Goal: Information Seeking & Learning: Learn about a topic

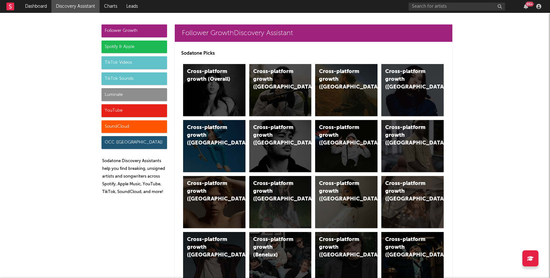
click at [135, 93] on div "Luminate" at bounding box center [135, 94] width 66 height 13
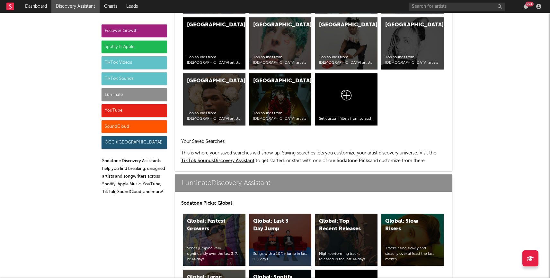
scroll to position [2854, 0]
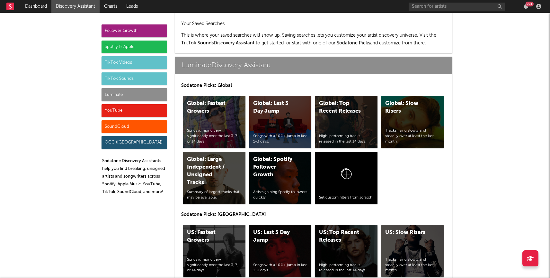
click at [358, 225] on div "US: Top Recent Releases High-performing tracks released in the last 14 days." at bounding box center [346, 251] width 62 height 52
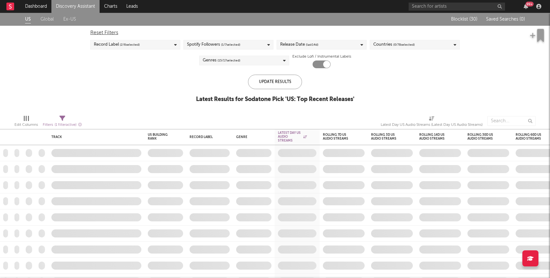
checkbox input "true"
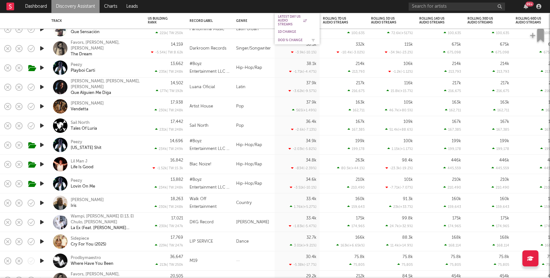
click at [289, 41] on div "DoD % Change" at bounding box center [292, 40] width 29 height 4
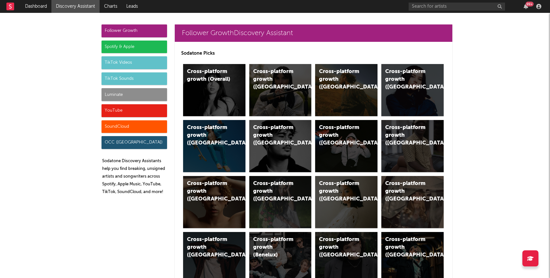
click at [133, 93] on div "Luminate" at bounding box center [135, 94] width 66 height 13
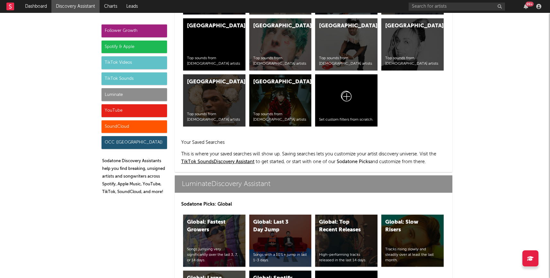
scroll to position [2854, 0]
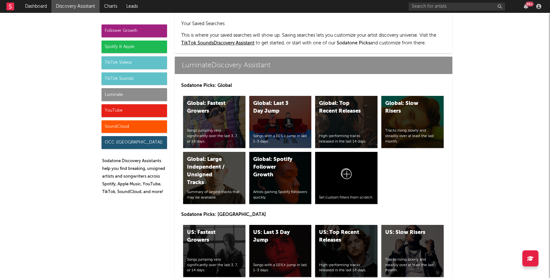
click at [344, 229] on div "US: Top Recent Releases" at bounding box center [341, 236] width 44 height 15
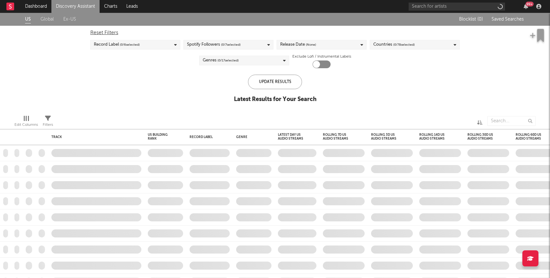
checkbox input "true"
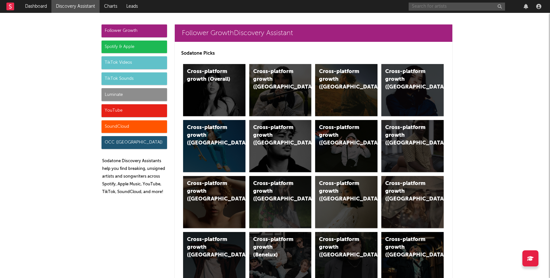
click at [432, 9] on input "text" at bounding box center [457, 7] width 96 height 8
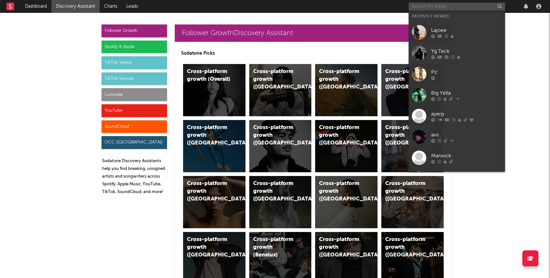
paste input "https://www.youtube.com/watch?v=pEN2K7GDGXs&list=OLAK5uy_ly4BLLE9oTMuENiRzCD9Ce…"
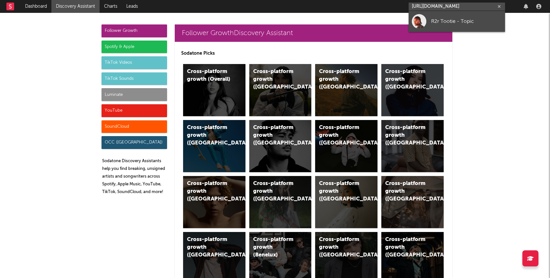
type input "https://www.youtube.com/watch?v=pEN2K7GDGXs&list=OLAK5uy_ly4BLLE9oTMuENiRzCD9Ce…"
click at [432, 18] on div "R2r Tootie - Topic" at bounding box center [466, 21] width 71 height 8
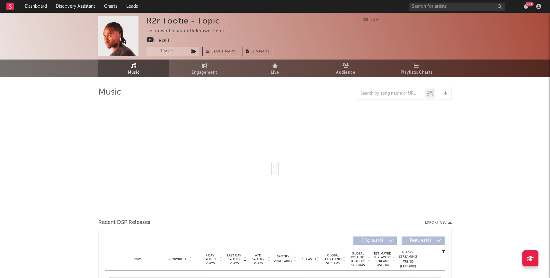
select select "1w"
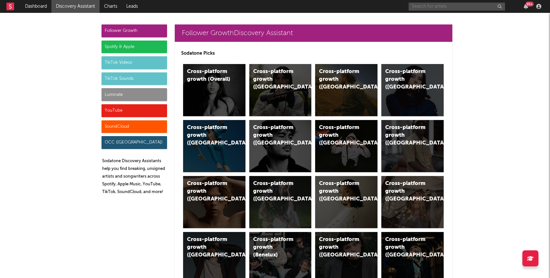
click at [427, 7] on input "text" at bounding box center [457, 7] width 96 height 8
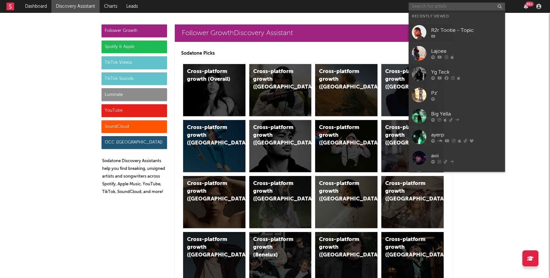
paste input "Hott6oyq Hip-Hop/Rap"
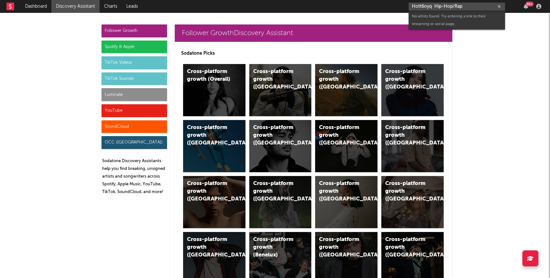
drag, startPoint x: 435, startPoint y: 7, endPoint x: 486, endPoint y: 12, distance: 51.6
click at [486, 12] on body "Dashboard Discovery Assistant Charts Leads Hott6oyq Hip-Hop/Rap 99 + Notificati…" at bounding box center [275, 139] width 550 height 278
type input "Hott6oyq"
click at [468, 19] on div "Hott6oyq" at bounding box center [466, 19] width 71 height 8
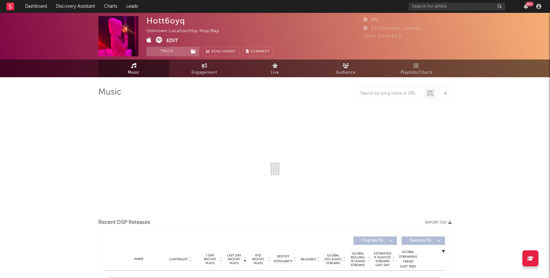
select select "1w"
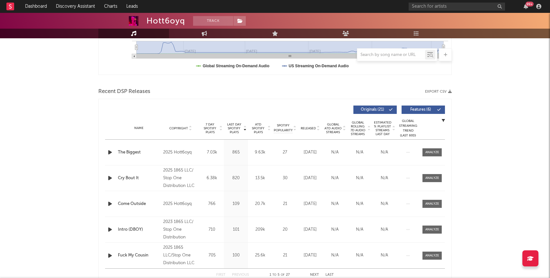
scroll to position [219, 0]
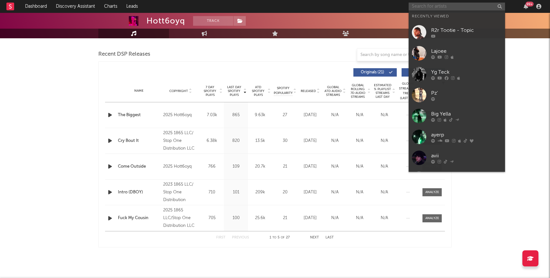
click at [444, 8] on input "text" at bounding box center [457, 7] width 96 height 8
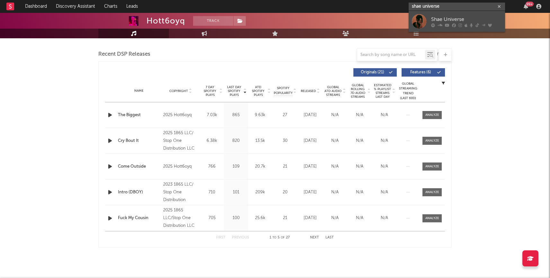
type input "shae universe"
click at [448, 18] on div "Shae Universe" at bounding box center [466, 19] width 71 height 8
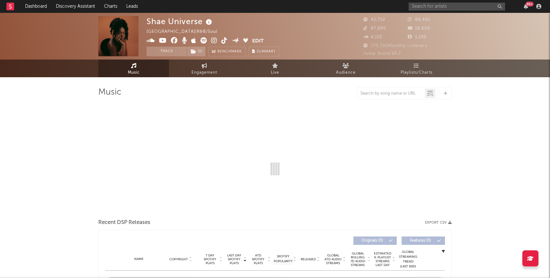
select select "6m"
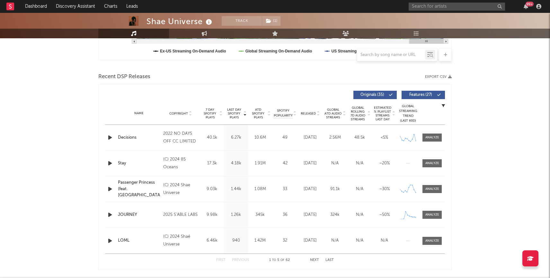
scroll to position [194, 0]
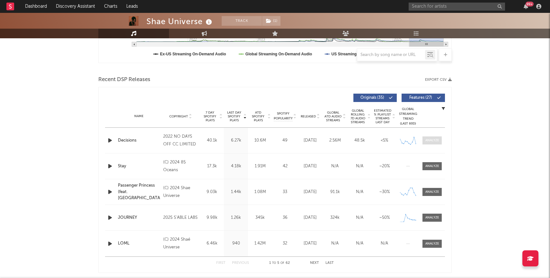
click at [427, 139] on div at bounding box center [433, 140] width 14 height 5
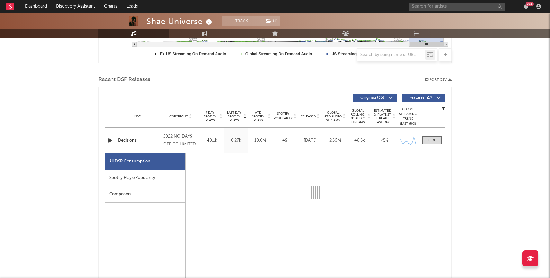
select select "6m"
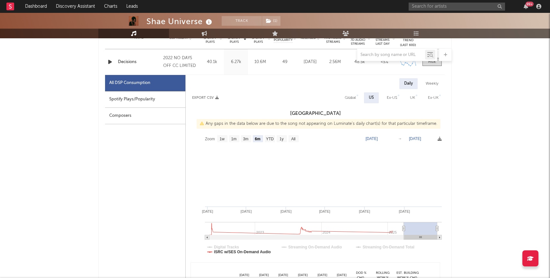
scroll to position [274, 0]
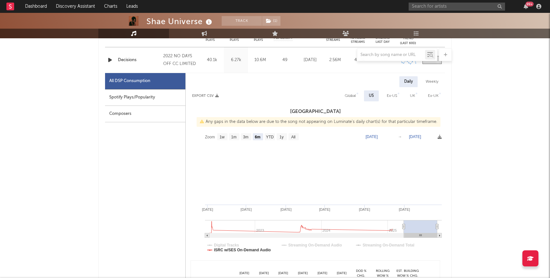
type input "2025-03-06"
type input "2025-09-06"
type input "2024-12-09"
type input "2025-06-11"
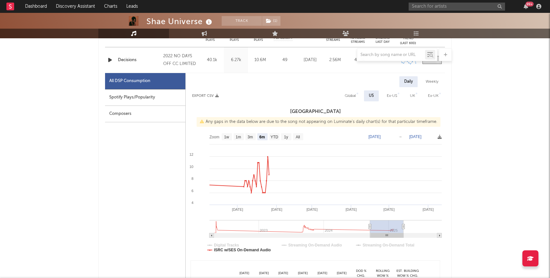
type input "2024-05-03"
type input "2024-11-03"
type input "2024-02-10"
type input "2024-08-12"
type input "2023-12-10"
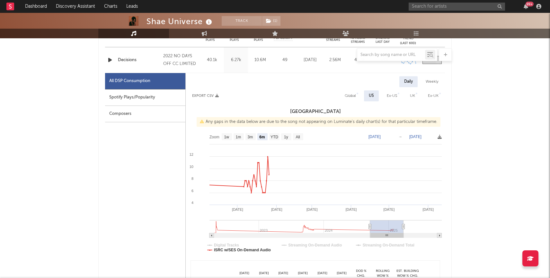
type input "2024-06-11"
type input "2023-11-08"
type input "2024-05-10"
type input "2023-10-14"
type input "2024-04-15"
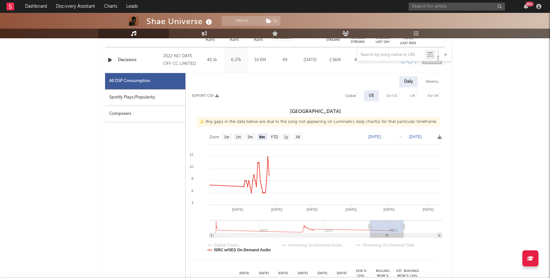
type input "2023-09-15"
type input "2024-03-17"
type input "2023-08-30"
type input "2024-03-01"
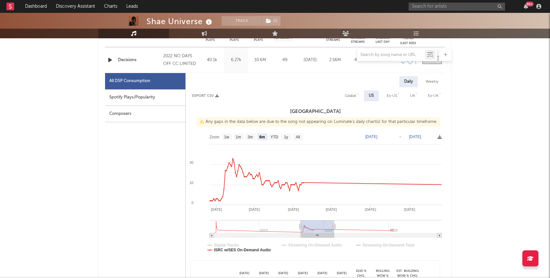
type input "2023-08-22"
type input "2024-02-22"
type input "2023-08-21"
type input "2024-02-21"
type input "2023-08-19"
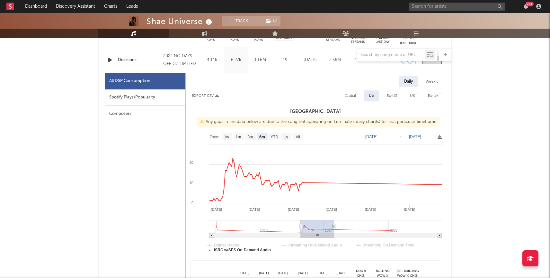
type input "2024-02-19"
type input "2023-08-17"
type input "2024-02-17"
type input "2023-08-15"
type input "2024-02-15"
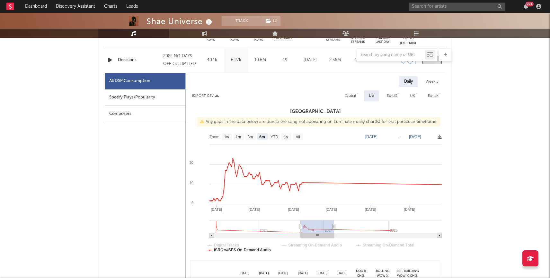
type input "2023-08-12"
type input "2024-02-12"
type input "2023-08-10"
type input "2024-02-10"
type input "2023-08-04"
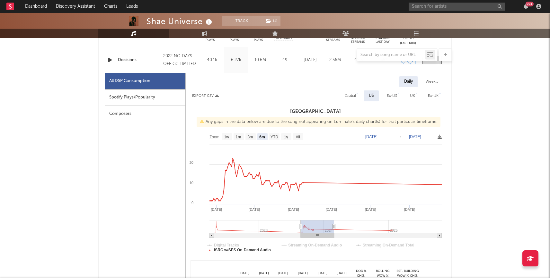
type input "2024-02-04"
type input "2023-08-02"
type input "2024-02-02"
type input "2023-08-01"
type input "2024-02-01"
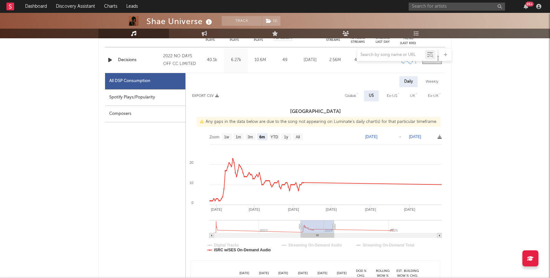
type input "2023-07-30"
type input "2024-01-30"
type input "2023-07-28"
drag, startPoint x: 405, startPoint y: 223, endPoint x: 293, endPoint y: 214, distance: 112.8
click at [293, 214] on icon "Created with Highcharts 10.3.3 Jan '24 Dec '23 Feb '24 Nov '23 Oct '23 Sep '23 …" at bounding box center [315, 194] width 259 height 129
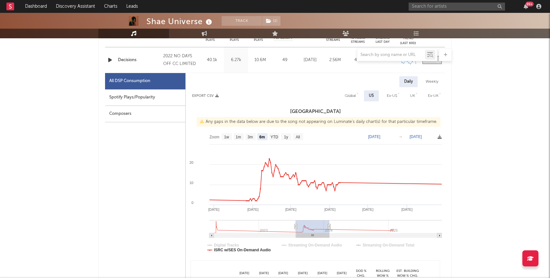
type input "[DATE]"
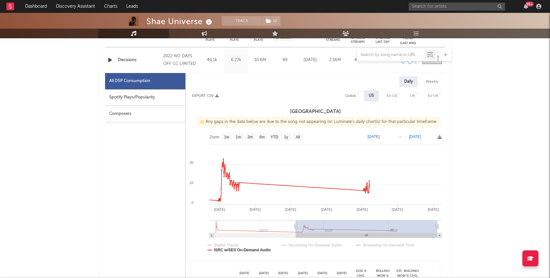
drag, startPoint x: 330, startPoint y: 224, endPoint x: 525, endPoint y: 239, distance: 195.4
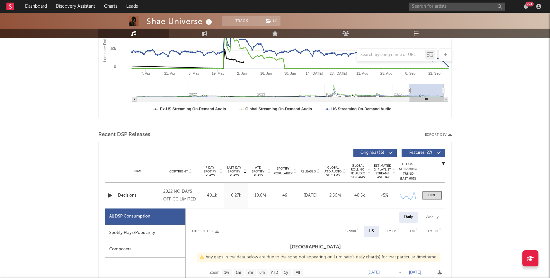
scroll to position [0, 0]
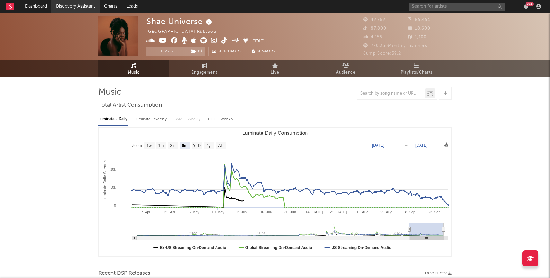
click at [80, 6] on link "Discovery Assistant" at bounding box center [75, 6] width 48 height 13
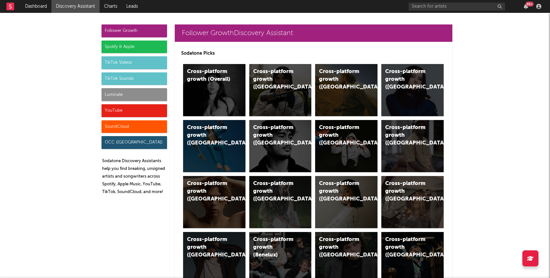
click at [129, 91] on div "Luminate" at bounding box center [135, 94] width 66 height 13
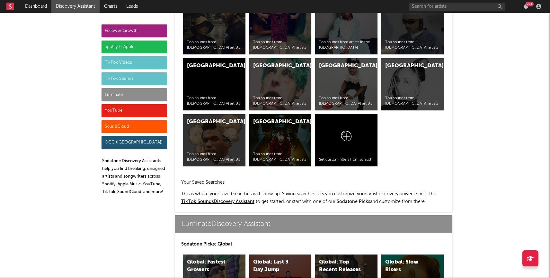
scroll to position [2854, 0]
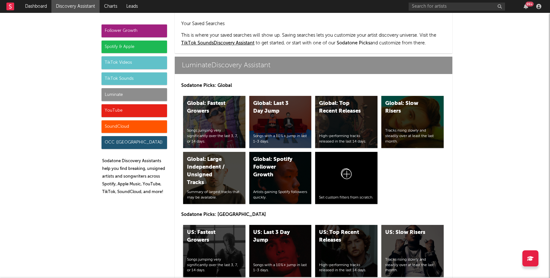
click at [226, 225] on div "US: Fastest Growers Songs jumping very significantly over the last 3, 7, or 14 …" at bounding box center [214, 251] width 62 height 52
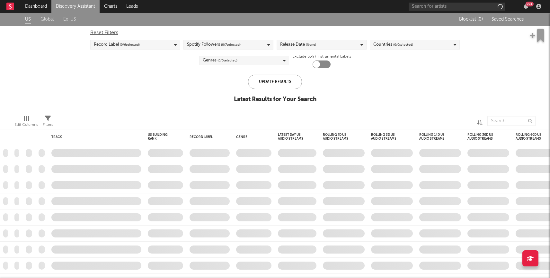
checkbox input "true"
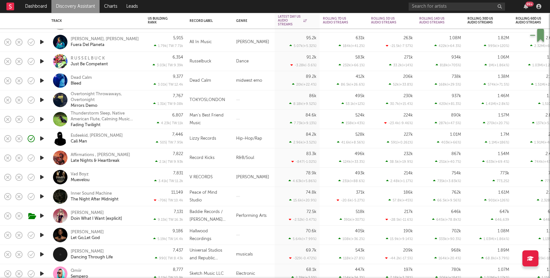
click at [78, 6] on link "Discovery Assistant" at bounding box center [75, 6] width 48 height 13
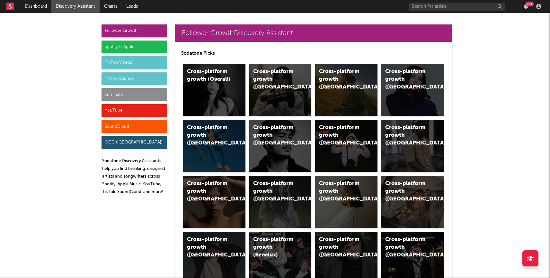
click at [107, 112] on div "YouTube" at bounding box center [135, 110] width 66 height 13
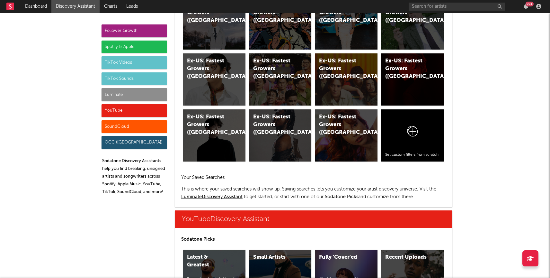
scroll to position [3660, 0]
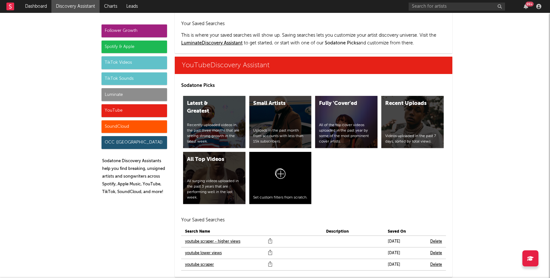
click at [191, 261] on link "youtube scraper" at bounding box center [199, 265] width 29 height 8
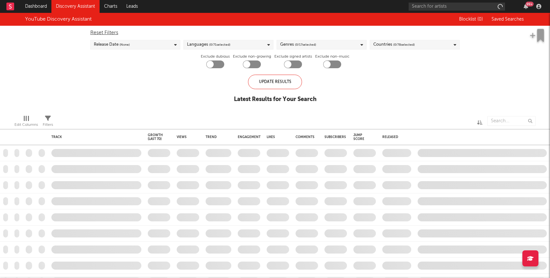
checkbox input "true"
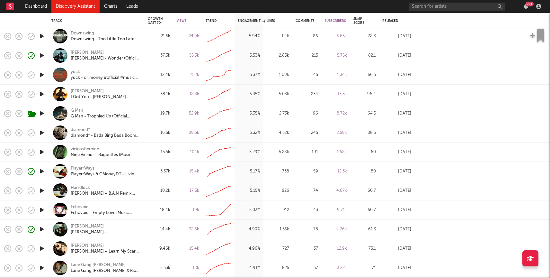
click at [41, 115] on icon "button" at bounding box center [42, 113] width 7 height 8
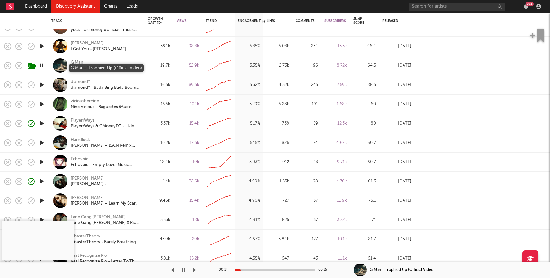
click at [98, 69] on div "G Man - Trophied Up (Official Video)" at bounding box center [105, 69] width 69 height 6
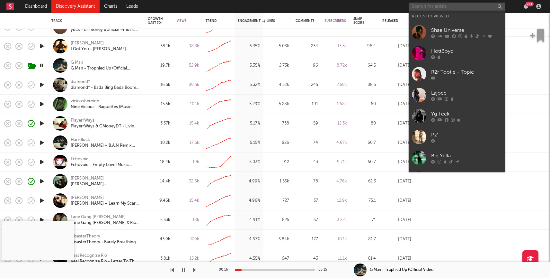
click at [463, 6] on input "text" at bounding box center [457, 7] width 96 height 8
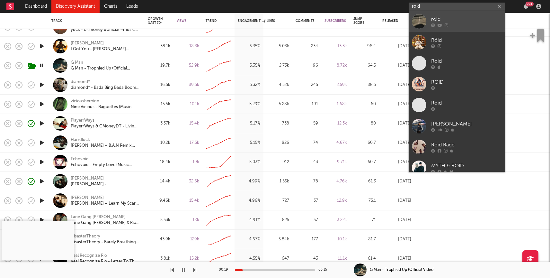
type input "roid"
click at [462, 23] on div at bounding box center [466, 25] width 71 height 4
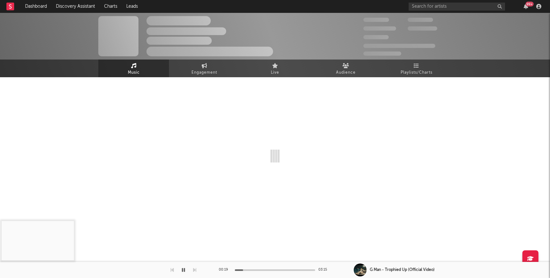
select select "1w"
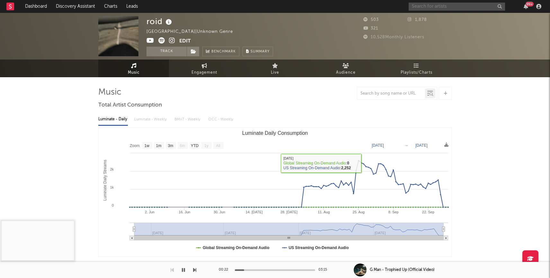
click at [429, 3] on input "text" at bounding box center [457, 7] width 96 height 8
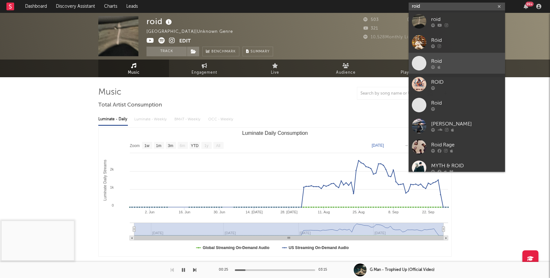
type input "roid"
click at [441, 65] on div at bounding box center [466, 67] width 71 height 4
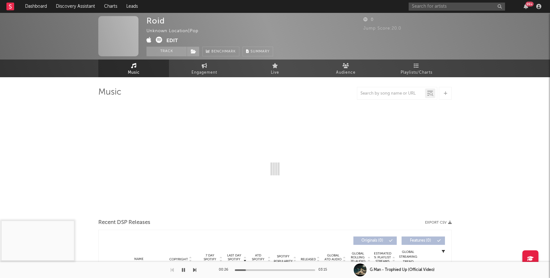
select select "1w"
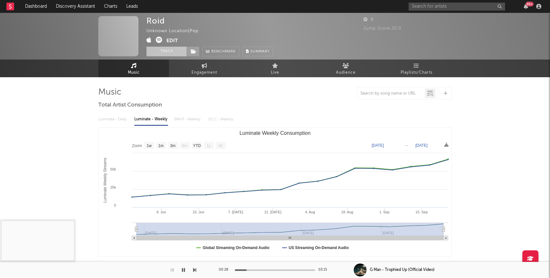
click at [178, 48] on button "Track" at bounding box center [167, 52] width 40 height 10
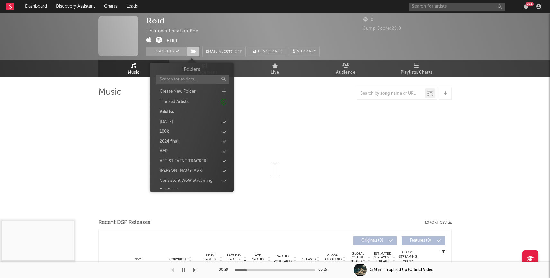
click at [197, 48] on span at bounding box center [193, 52] width 13 height 10
select select "1w"
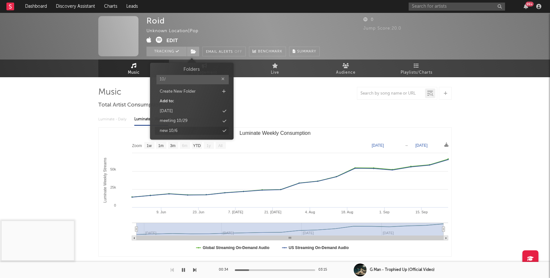
type input "10/"
click at [177, 133] on div "new 10/6" at bounding box center [169, 131] width 18 height 6
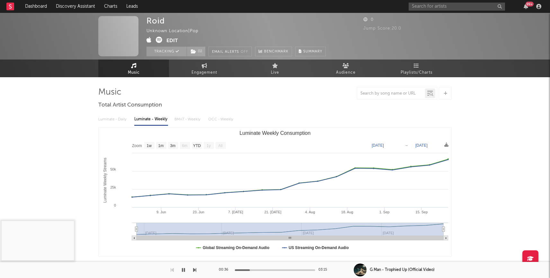
click at [93, 149] on div "Roid Unknown Location | Pop Edit Tracking ( 1 ) Email Alerts Off Benchmark Summ…" at bounding box center [275, 203] width 550 height 381
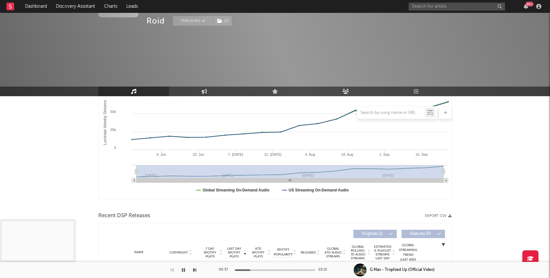
scroll to position [174, 0]
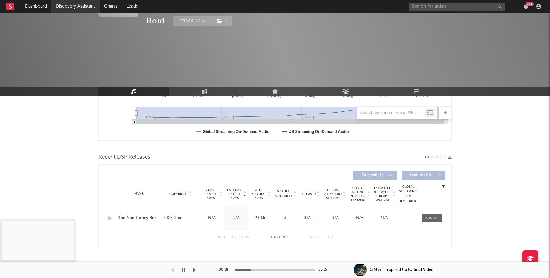
click at [79, 8] on link "Discovery Assistant" at bounding box center [75, 6] width 48 height 13
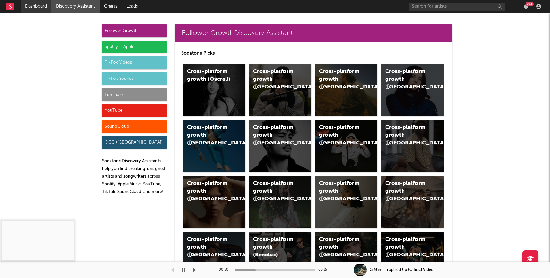
click at [41, 7] on link "Dashboard" at bounding box center [36, 6] width 31 height 13
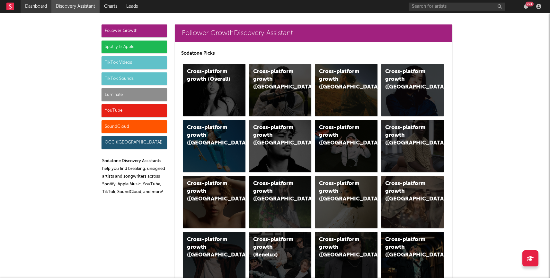
click at [33, 9] on link "Dashboard" at bounding box center [36, 6] width 31 height 13
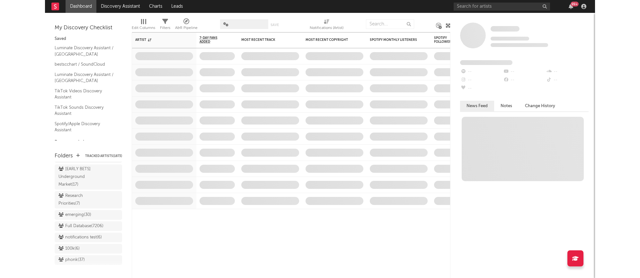
scroll to position [636, 0]
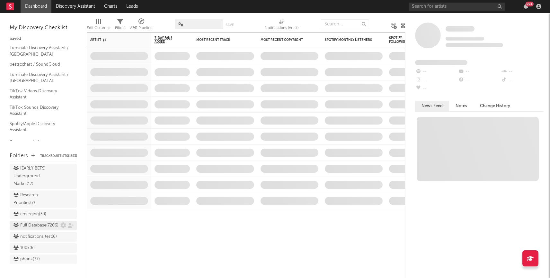
click at [36, 221] on div "Full Database ( 7206 )" at bounding box center [36, 225] width 45 height 8
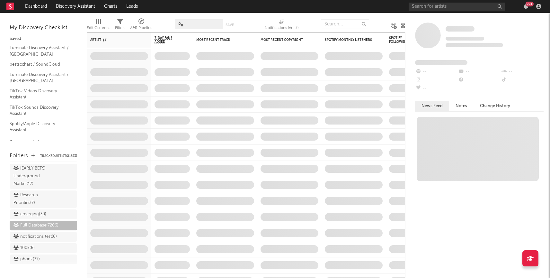
click at [402, 25] on icon at bounding box center [403, 25] width 5 height 5
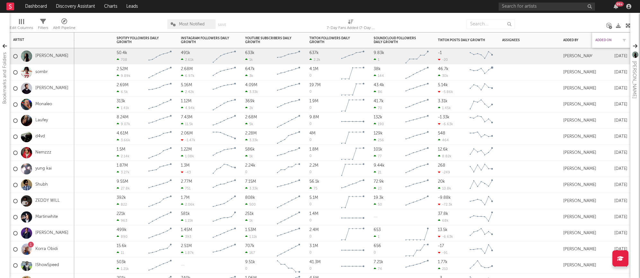
click at [550, 41] on div "Added On" at bounding box center [607, 40] width 23 height 4
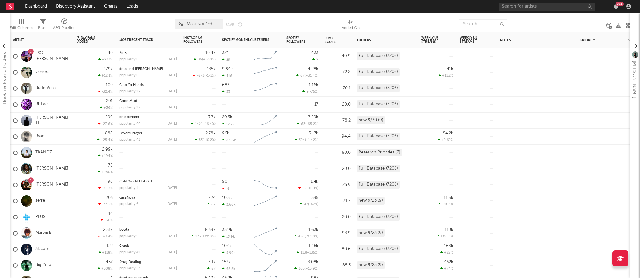
scroll to position [636, 0]
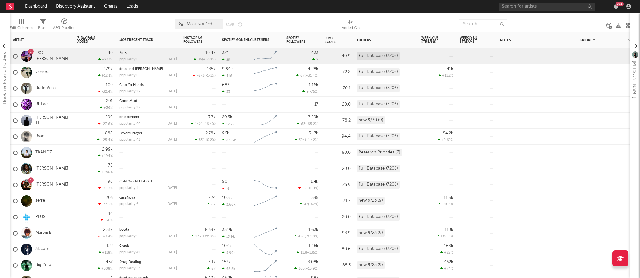
click at [52, 62] on div "1 F$O Pete" at bounding box center [42, 56] width 58 height 19
drag, startPoint x: 46, startPoint y: 72, endPoint x: 49, endPoint y: 84, distance: 12.6
click at [46, 72] on link "vlonexaj" at bounding box center [42, 71] width 15 height 5
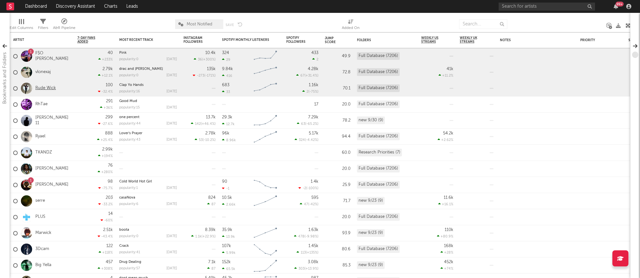
click at [46, 88] on link "Rude Wick" at bounding box center [45, 88] width 21 height 5
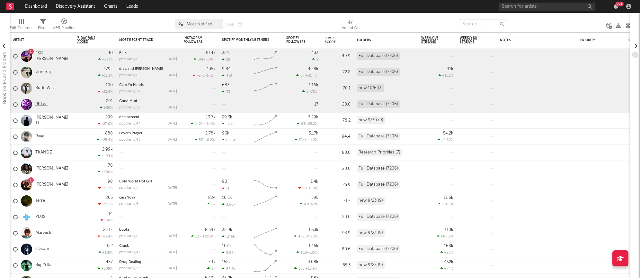
click at [41, 103] on link "RhTae" at bounding box center [41, 104] width 12 height 5
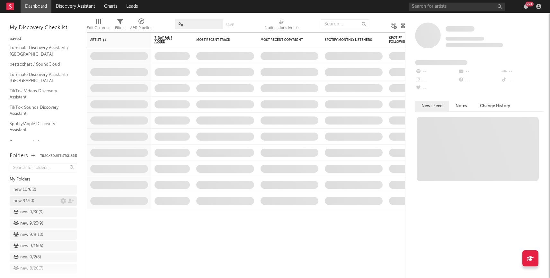
click at [47, 199] on div "new 9/7 ( 0 )" at bounding box center [37, 201] width 47 height 8
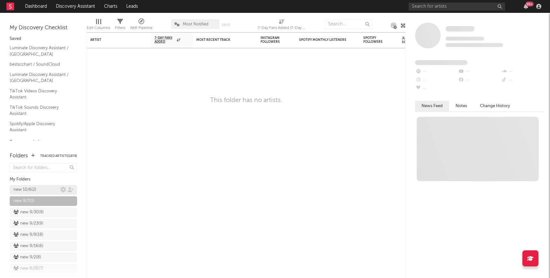
click at [41, 190] on div "new 10/6 ( 2 )" at bounding box center [37, 190] width 47 height 8
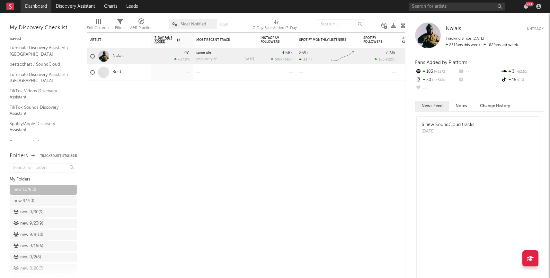
click at [30, 7] on link "Dashboard" at bounding box center [36, 6] width 31 height 13
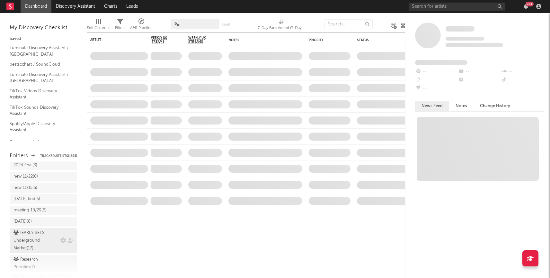
scroll to position [562, 0]
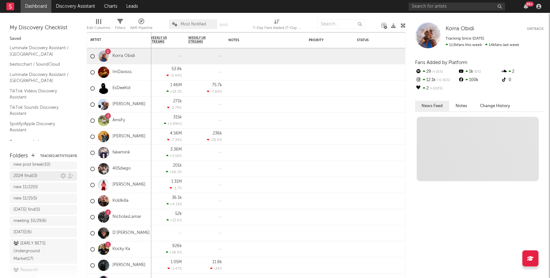
scroll to position [551, 0]
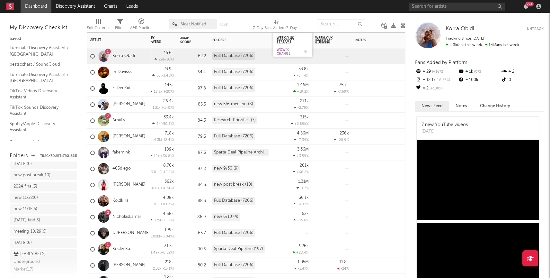
click at [284, 51] on div "WoW % Change" at bounding box center [288, 52] width 23 height 8
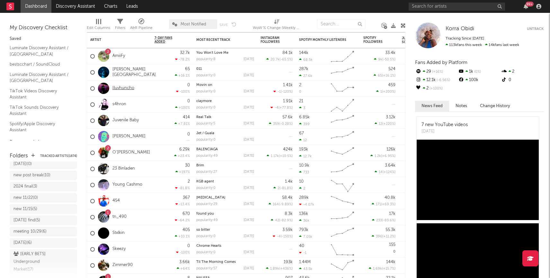
click at [121, 88] on link "Iluvhuncho" at bounding box center [124, 88] width 22 height 5
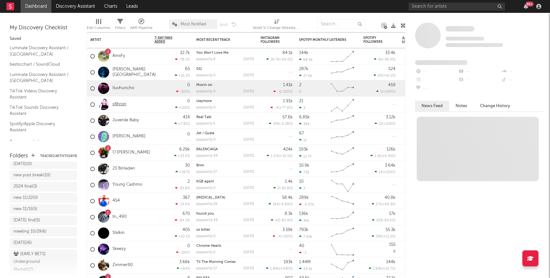
click at [120, 104] on link "s4hron" at bounding box center [120, 104] width 14 height 5
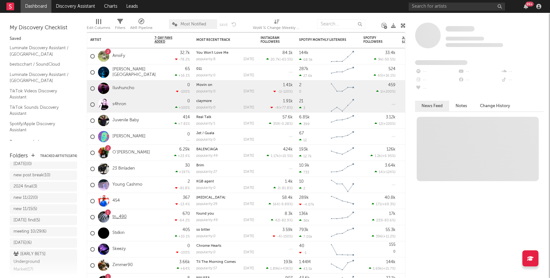
click at [122, 218] on link "tn_490" at bounding box center [120, 216] width 14 height 5
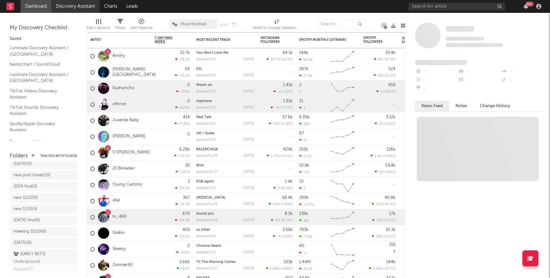
click at [89, 9] on link "Discovery Assistant" at bounding box center [75, 6] width 48 height 13
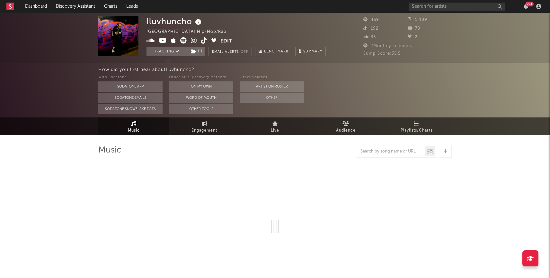
select select "1w"
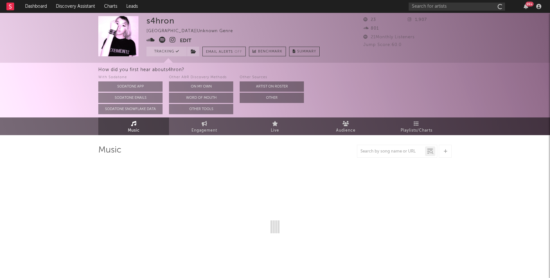
select select "6m"
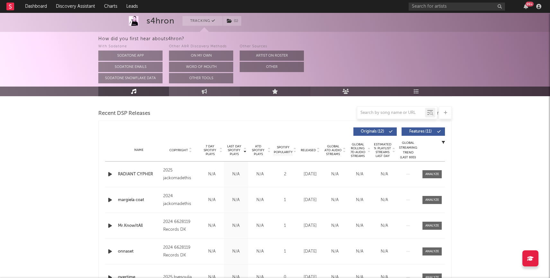
scroll to position [220, 0]
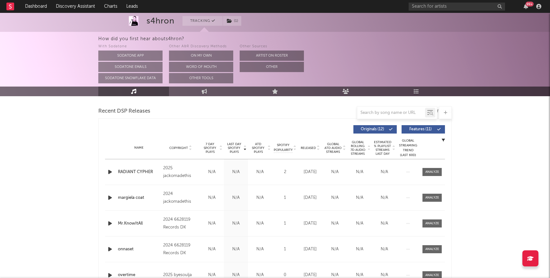
click at [108, 171] on icon "button" at bounding box center [110, 172] width 7 height 8
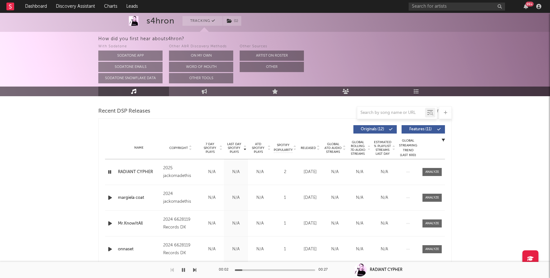
scroll to position [0, 0]
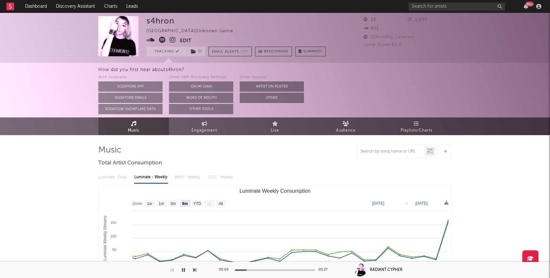
click at [174, 42] on icon at bounding box center [173, 40] width 6 height 6
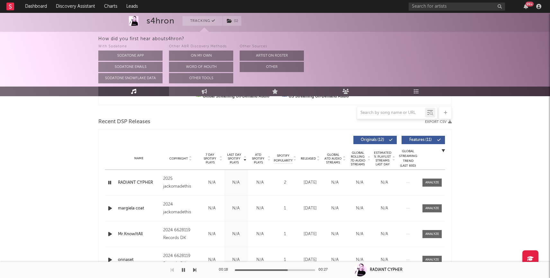
scroll to position [211, 0]
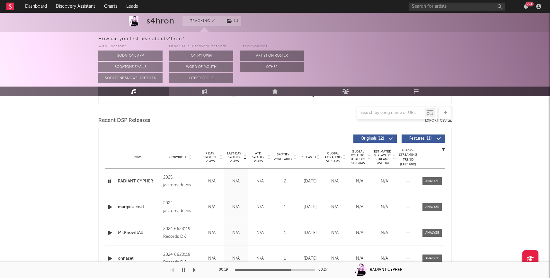
click at [312, 153] on div "Name Copyright Label Album Names Composer Names 7 Day Spotify Plays Last Day Sp…" at bounding box center [275, 157] width 340 height 23
click at [311, 157] on span "Released" at bounding box center [308, 157] width 15 height 4
click at [429, 175] on div "Name overtime Copyright 2025 byesoulja Label 9568483 Records DK2 Album Names ov…" at bounding box center [275, 180] width 340 height 25
click at [429, 179] on div at bounding box center [433, 181] width 14 height 5
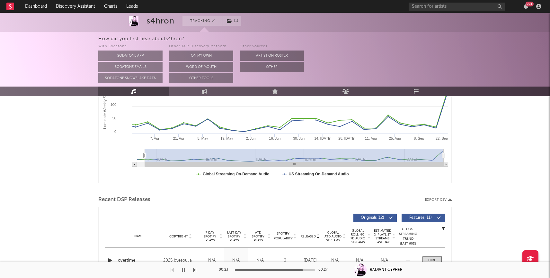
scroll to position [0, 0]
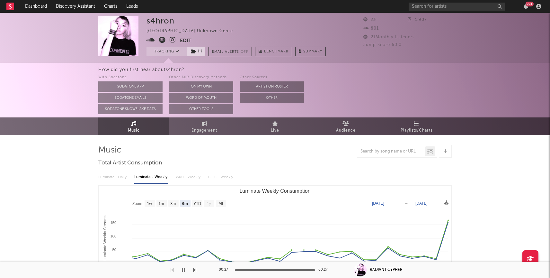
click at [199, 50] on span "( 1 )" at bounding box center [196, 52] width 19 height 10
click at [269, 22] on div "s4hron United States | Unknown Genre Edit Tracking ( 1 ) Email Alerts Off Bench…" at bounding box center [236, 36] width 179 height 40
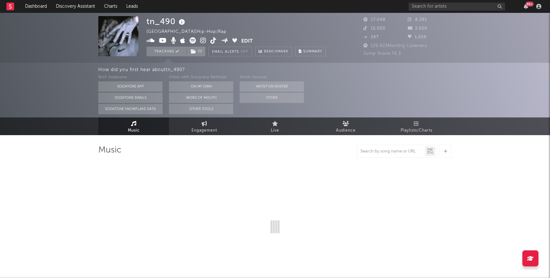
select select "6m"
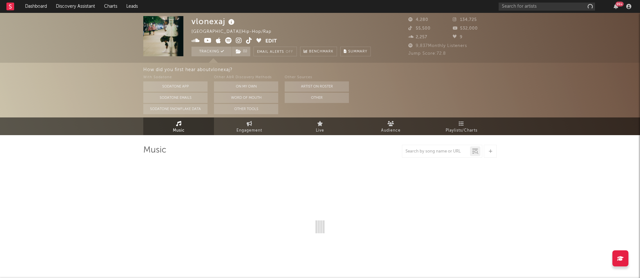
select select "6m"
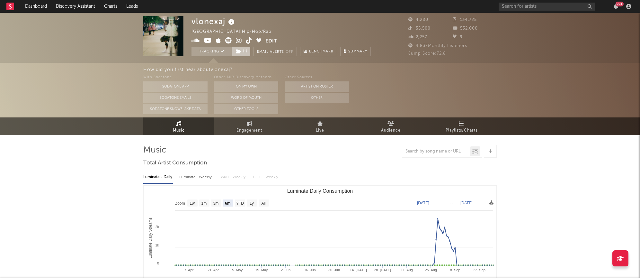
click at [238, 52] on icon at bounding box center [238, 51] width 5 height 5
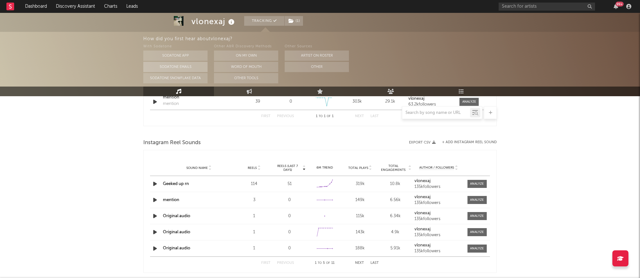
scroll to position [490, 0]
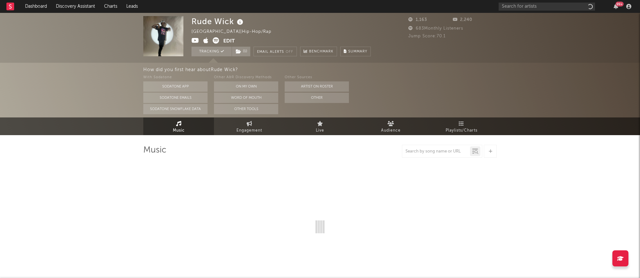
select select "1w"
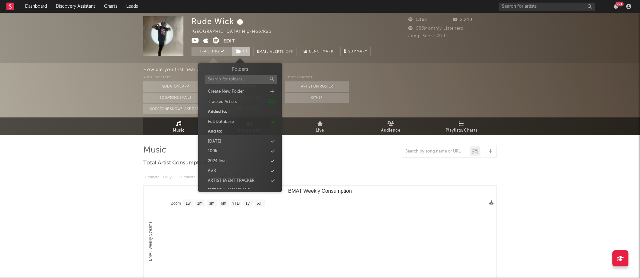
click at [242, 52] on span "( 1 )" at bounding box center [241, 52] width 19 height 10
click at [228, 80] on input "text" at bounding box center [241, 79] width 72 height 9
type input "new 1"
click at [232, 110] on div "new 10/6" at bounding box center [240, 111] width 74 height 8
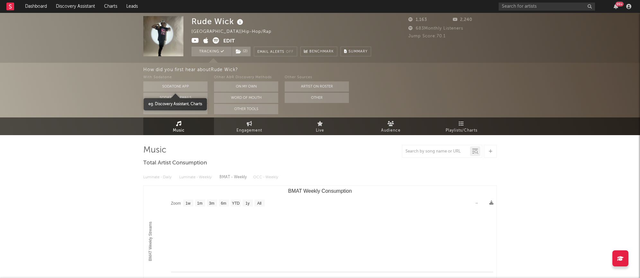
click at [125, 78] on div "How did you first hear about [PERSON_NAME] ? With Sodatone Sodatone App Sodaton…" at bounding box center [320, 90] width 640 height 55
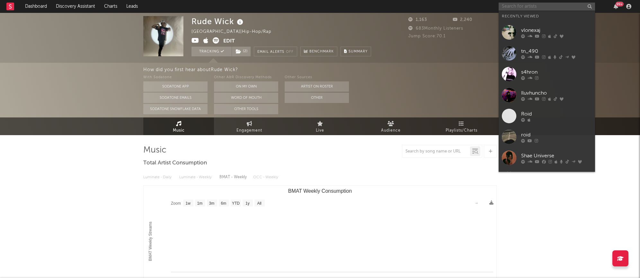
click at [510, 6] on input "text" at bounding box center [547, 7] width 96 height 8
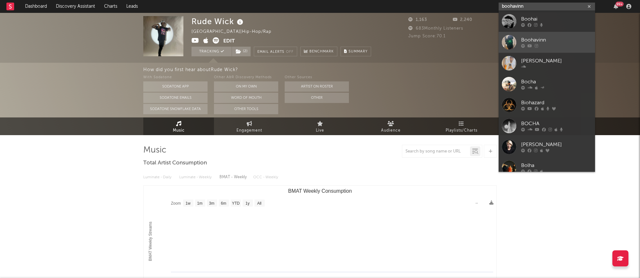
type input "boohavinn"
click at [527, 38] on div "Boohavinn" at bounding box center [556, 40] width 71 height 8
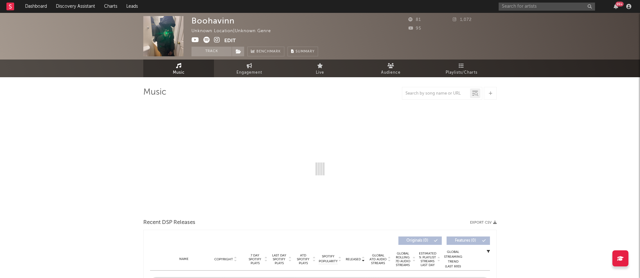
select select "1w"
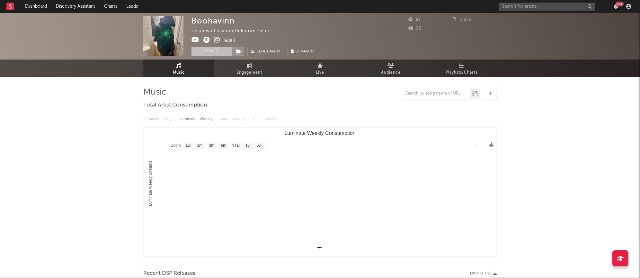
click at [209, 52] on button "Track" at bounding box center [212, 52] width 40 height 10
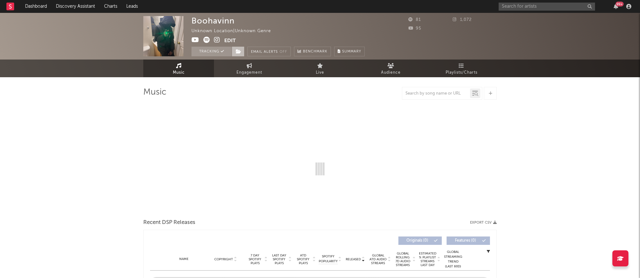
click at [237, 52] on icon at bounding box center [238, 51] width 5 height 5
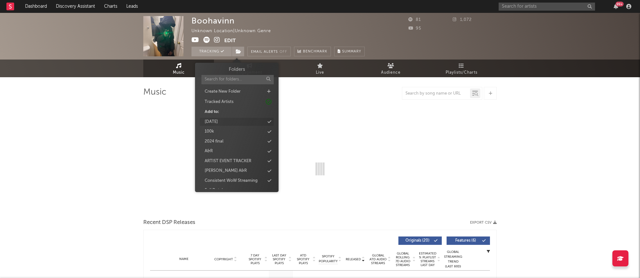
select select "1w"
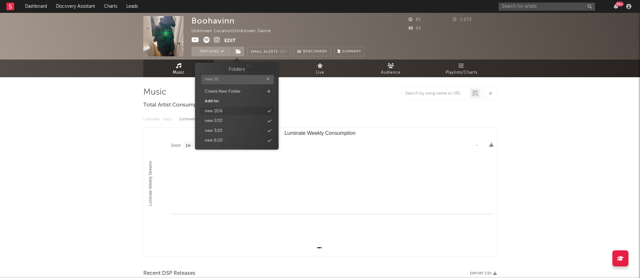
type input "new 10"
click at [220, 110] on div "new 10/6" at bounding box center [214, 111] width 18 height 6
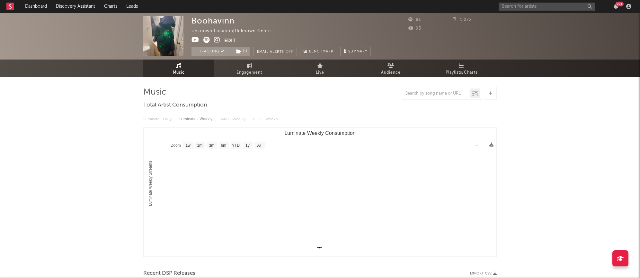
click at [217, 39] on icon at bounding box center [217, 40] width 6 height 6
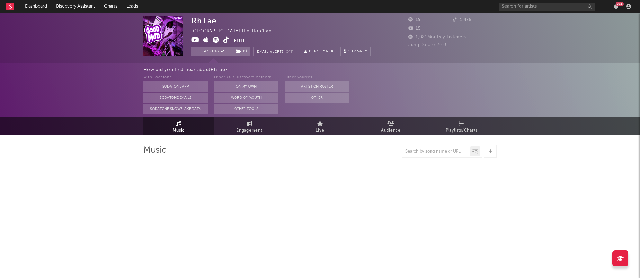
select select "1w"
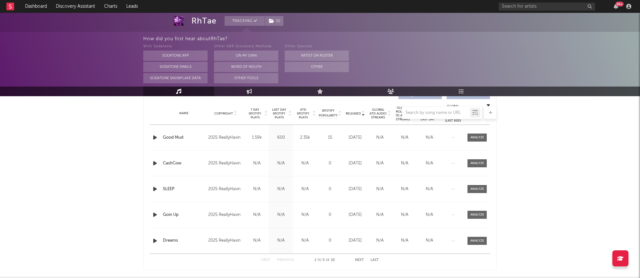
scroll to position [241, 0]
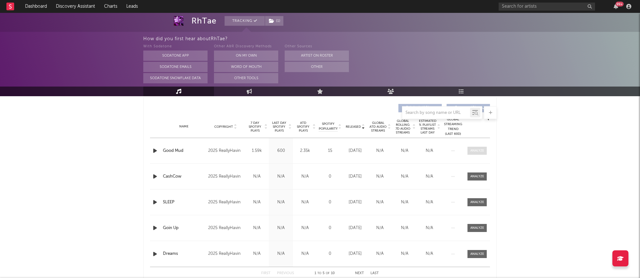
click at [477, 149] on div at bounding box center [478, 150] width 14 height 5
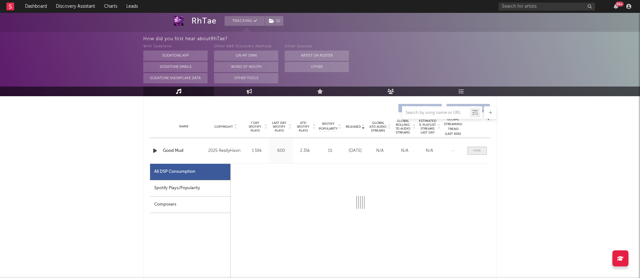
select select "1w"
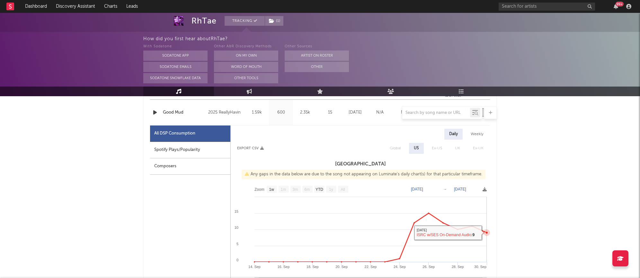
scroll to position [0, 0]
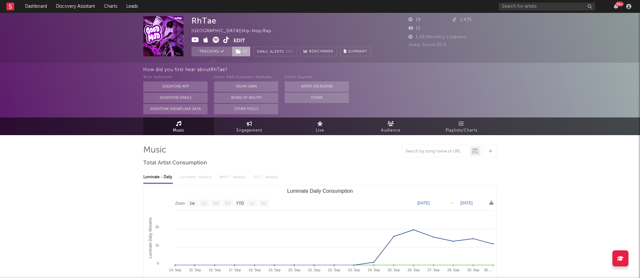
click at [239, 51] on icon at bounding box center [238, 51] width 5 height 5
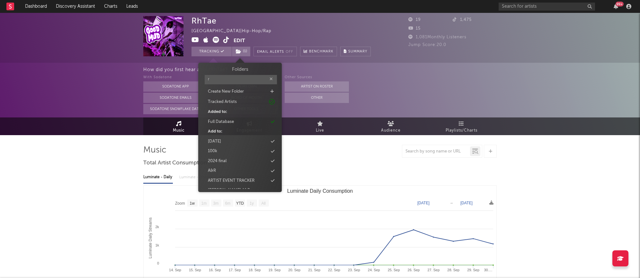
type input "rh"
click at [247, 52] on span "( 1 )" at bounding box center [241, 52] width 19 height 10
click at [248, 78] on input "text" at bounding box center [241, 79] width 72 height 9
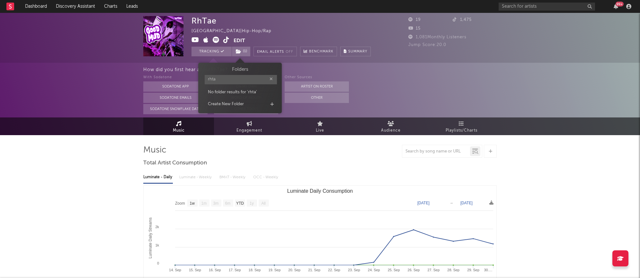
type input "rhtae"
click at [272, 78] on icon "button" at bounding box center [271, 79] width 3 height 4
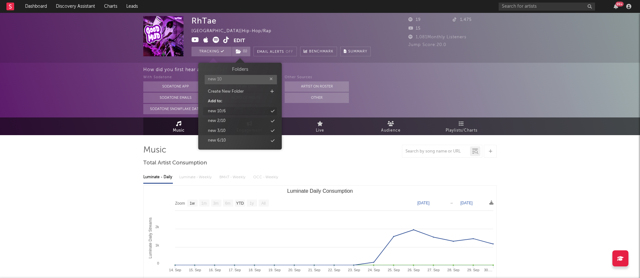
type input "new 10"
click at [249, 107] on div "new 10/6" at bounding box center [240, 111] width 74 height 8
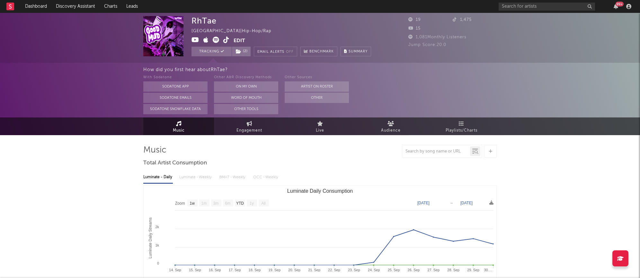
click at [130, 110] on div "How did you first hear about RhTae ? With Sodatone Sodatone App Sodatone Emails…" at bounding box center [320, 90] width 640 height 55
click at [80, 2] on link "Discovery Assistant" at bounding box center [75, 6] width 48 height 13
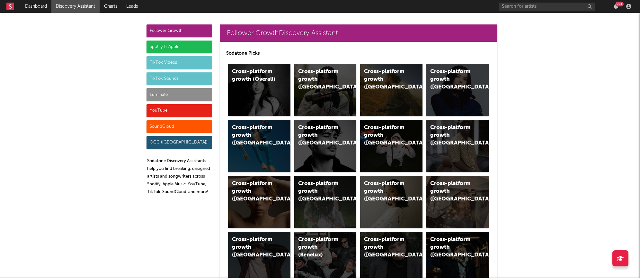
click at [180, 95] on div "Luminate" at bounding box center [180, 94] width 66 height 13
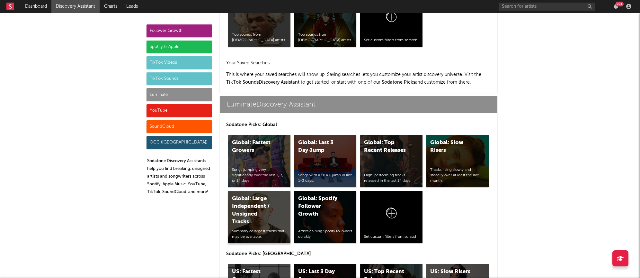
scroll to position [2854, 0]
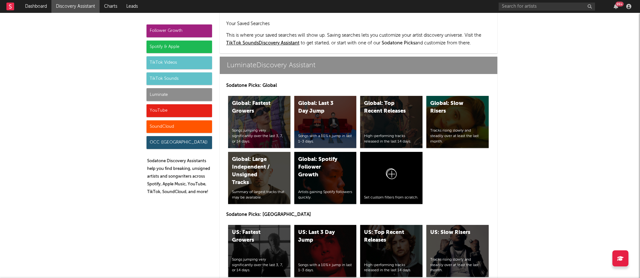
click at [318, 225] on div "US: Last 3 Day Jump Songs with a 10%+ jump in last 1-3 days." at bounding box center [325, 251] width 62 height 52
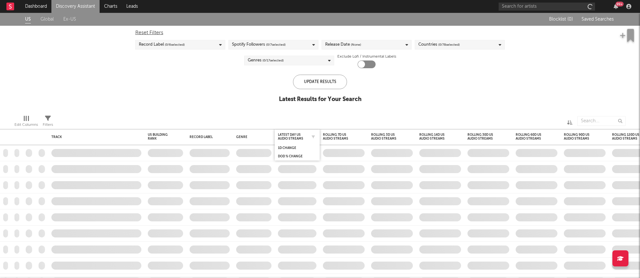
checkbox input "true"
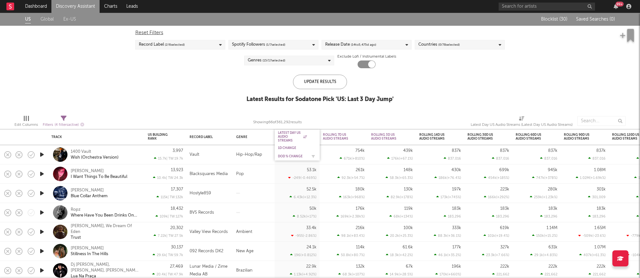
click at [287, 155] on div "DoD % Change" at bounding box center [292, 156] width 29 height 4
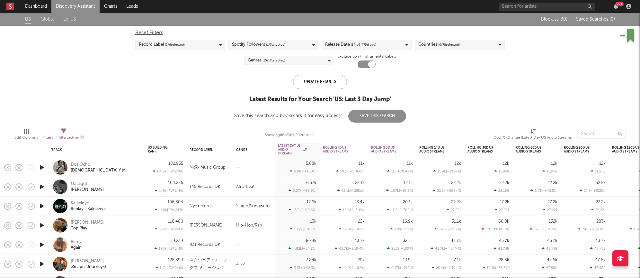
click at [102, 187] on div "Maclight [PERSON_NAME]" at bounding box center [105, 187] width 69 height 12
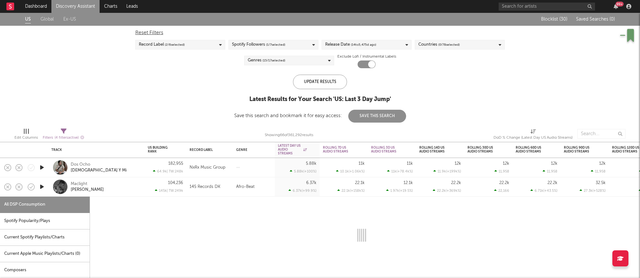
select select "1w"
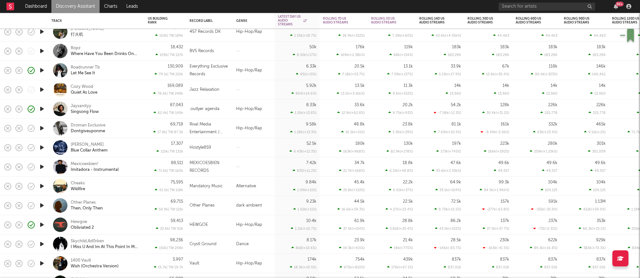
click at [43, 109] on icon "button" at bounding box center [42, 109] width 7 height 8
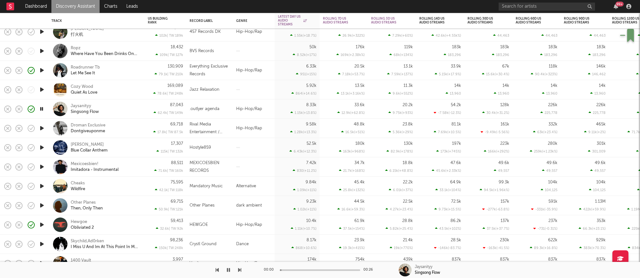
click at [117, 104] on div "Jaysanityy Singsong Flow" at bounding box center [105, 109] width 69 height 12
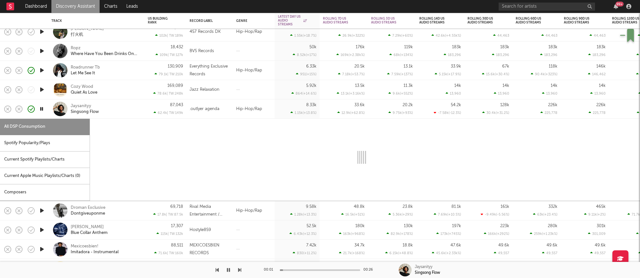
select select "1w"
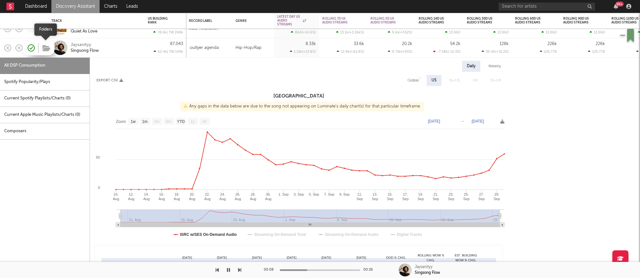
click at [44, 49] on icon "button" at bounding box center [46, 48] width 8 height 7
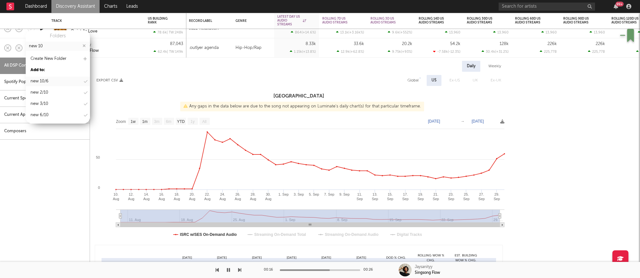
type input "new 10"
click at [42, 82] on div "new 10/6" at bounding box center [40, 81] width 18 height 8
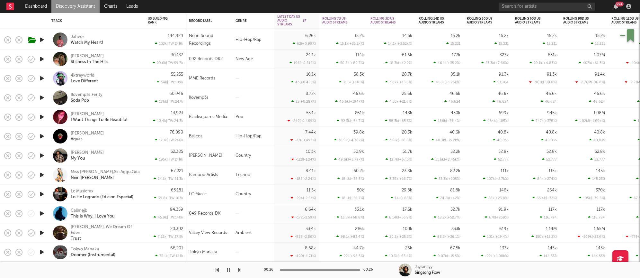
click at [44, 39] on icon "button" at bounding box center [42, 40] width 7 height 8
click at [112, 41] on div "Jahvor Watch My Heart!" at bounding box center [105, 40] width 69 height 12
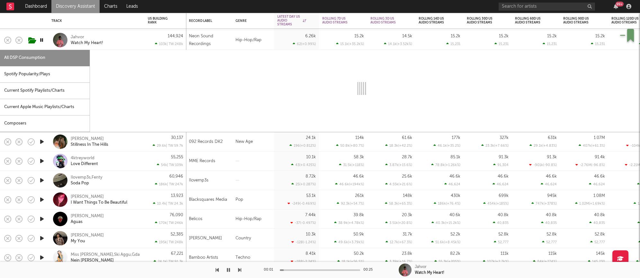
select select "1w"
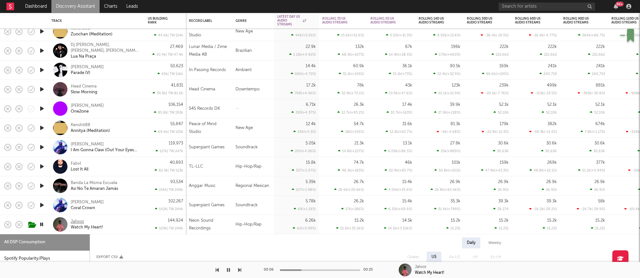
click at [79, 222] on div "Jahvor" at bounding box center [78, 222] width 14 height 6
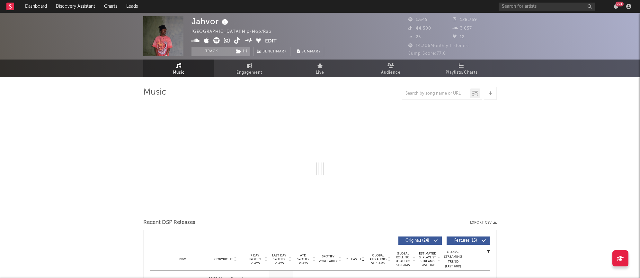
select select "1w"
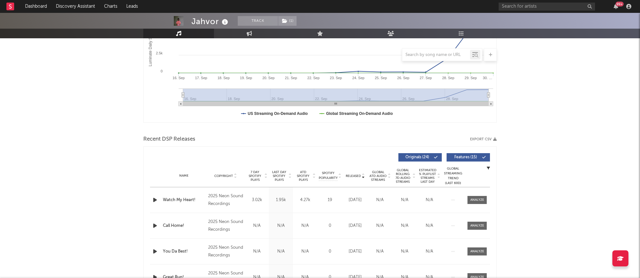
scroll to position [137, 0]
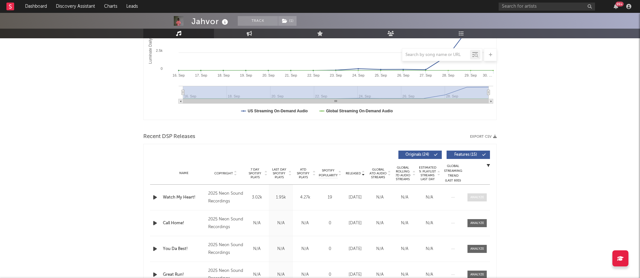
click at [483, 200] on span at bounding box center [477, 197] width 19 height 8
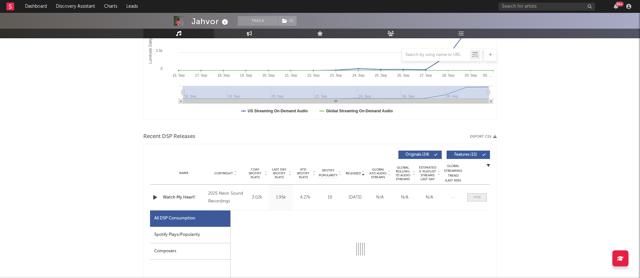
select select "1w"
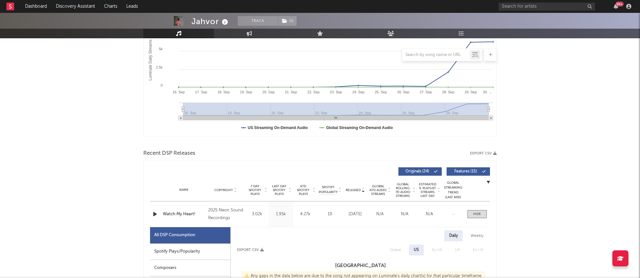
scroll to position [0, 0]
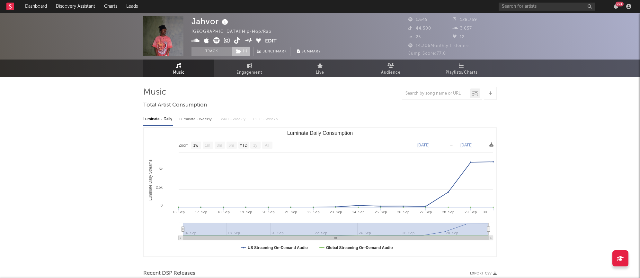
click at [241, 50] on icon at bounding box center [238, 51] width 5 height 5
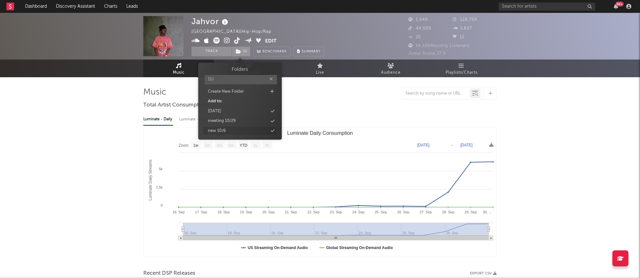
type input "10/"
click at [227, 131] on div "new 10/6" at bounding box center [240, 131] width 74 height 8
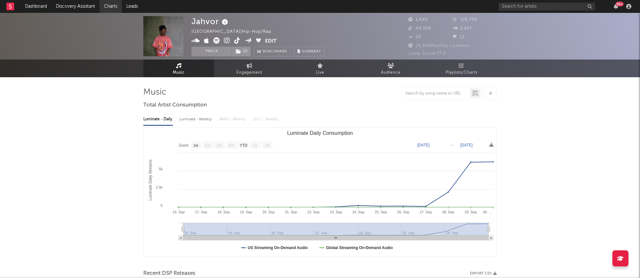
click at [105, 5] on link "Charts" at bounding box center [111, 6] width 22 height 13
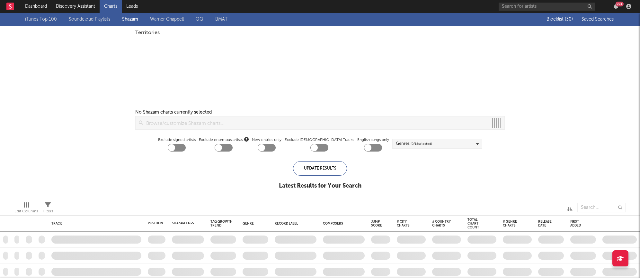
checkbox input "true"
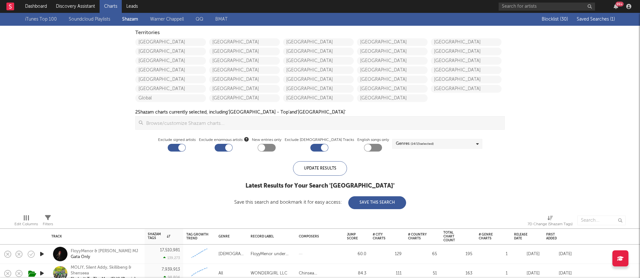
click at [591, 19] on span "Saved Searches ( 1 )" at bounding box center [596, 19] width 38 height 5
